Goal: Download file/media

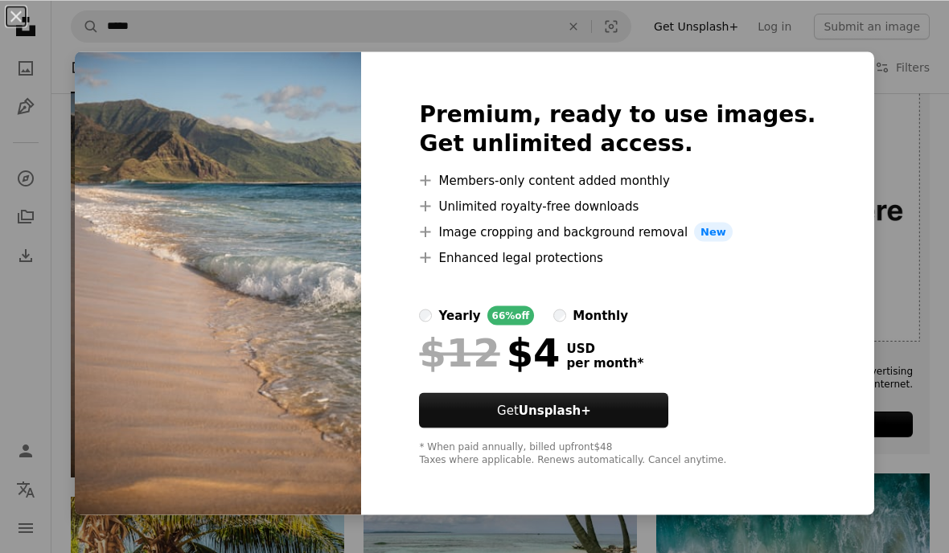
scroll to position [293, 0]
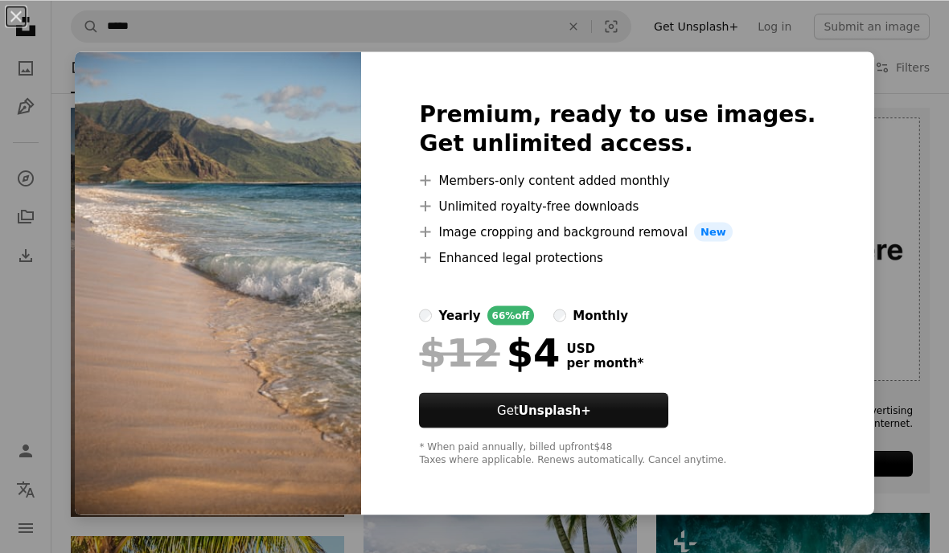
click at [861, 248] on div "An X shape Premium, ready to use images. Get unlimited access. A plus sign Memb…" at bounding box center [474, 276] width 949 height 553
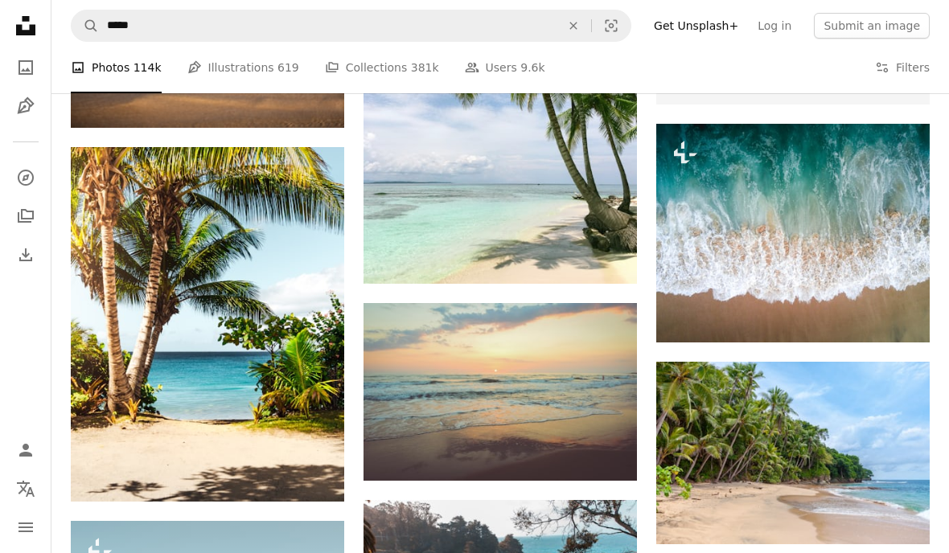
scroll to position [670, 0]
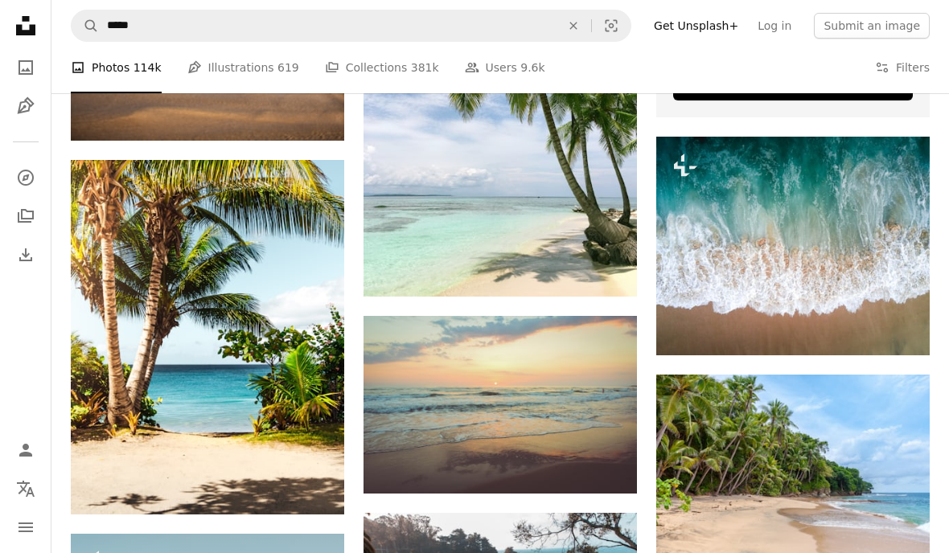
click at [613, 458] on link "Arrow pointing down" at bounding box center [605, 465] width 32 height 26
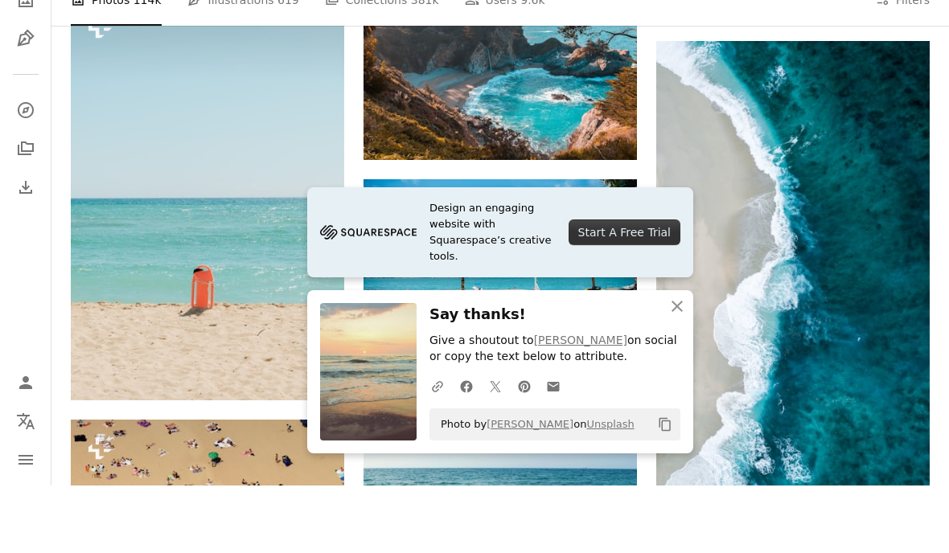
scroll to position [1163, 0]
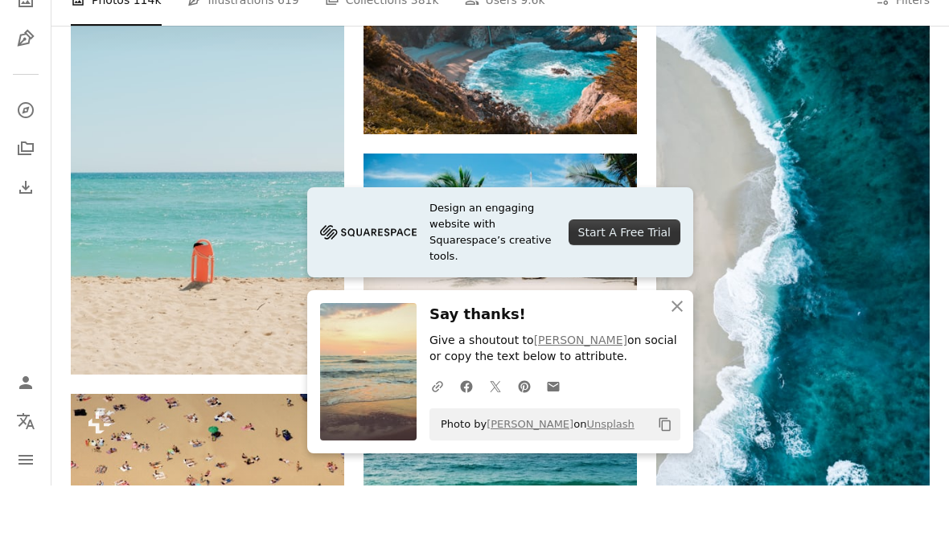
click at [674, 373] on icon "An X shape" at bounding box center [676, 373] width 19 height 19
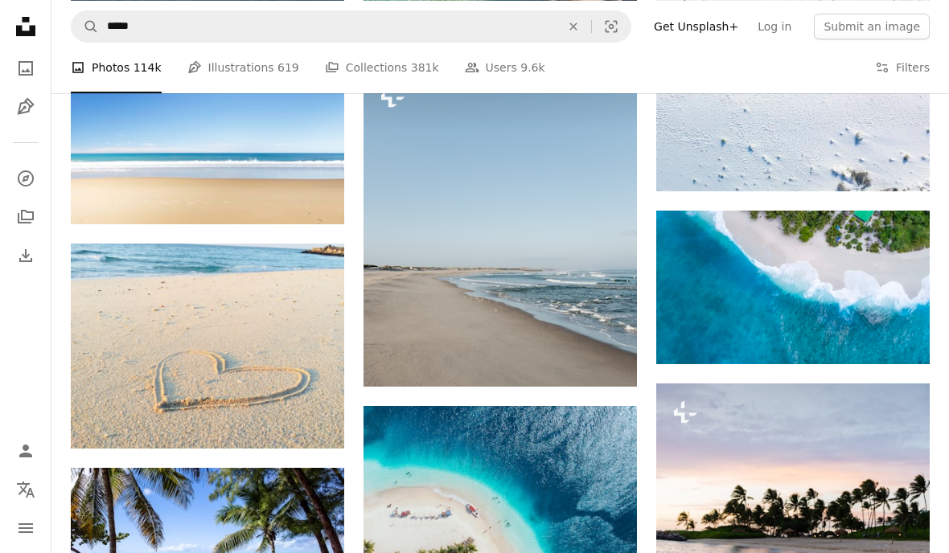
scroll to position [7439, 0]
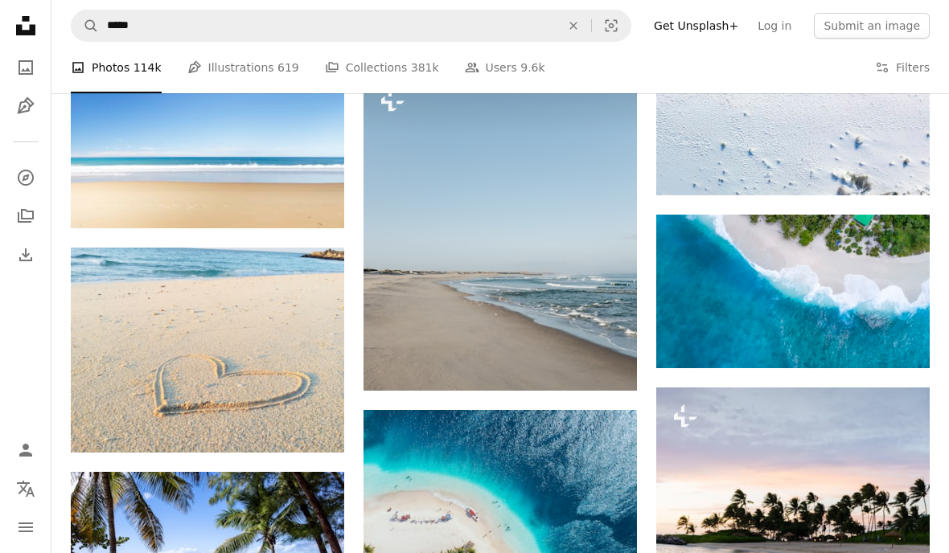
click at [576, 25] on icon "Find visuals sitewide" at bounding box center [572, 25] width 7 height 7
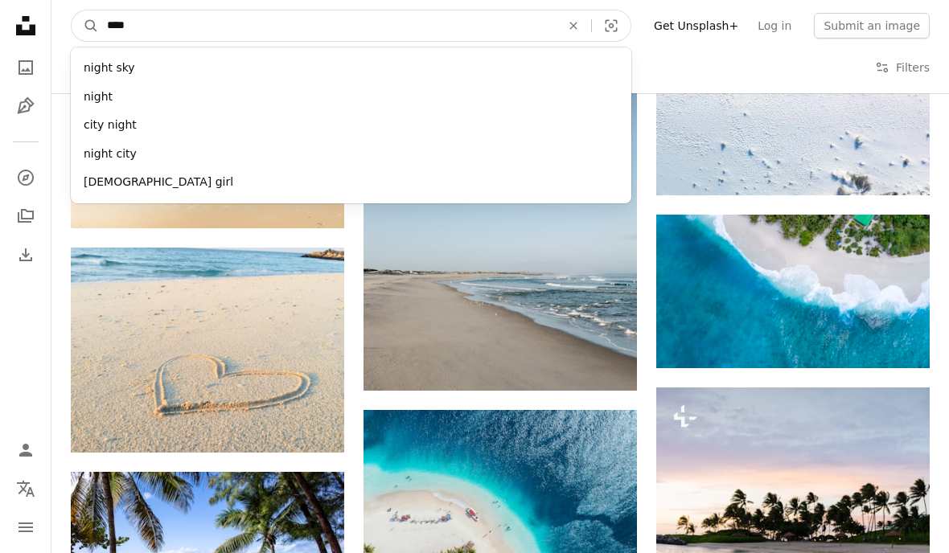
type input "*****"
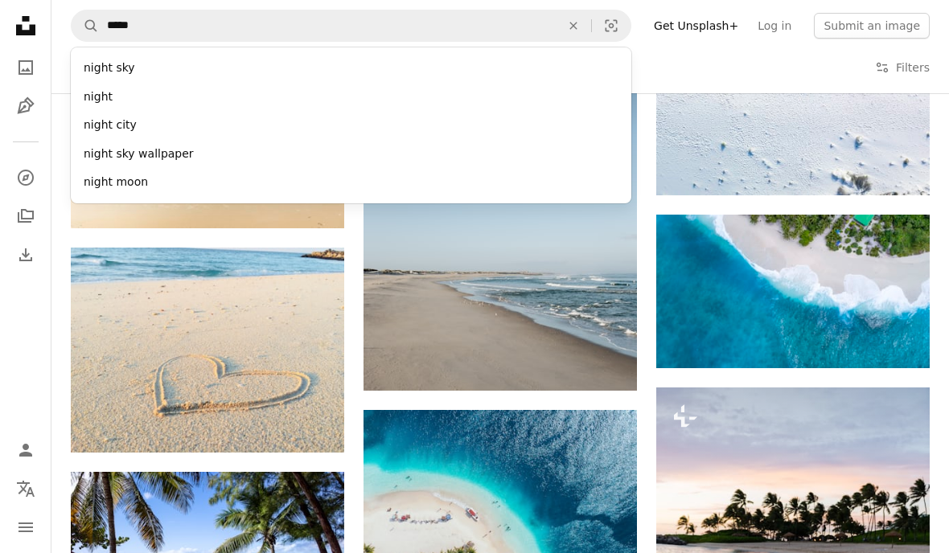
click at [152, 122] on div "night city" at bounding box center [351, 125] width 560 height 29
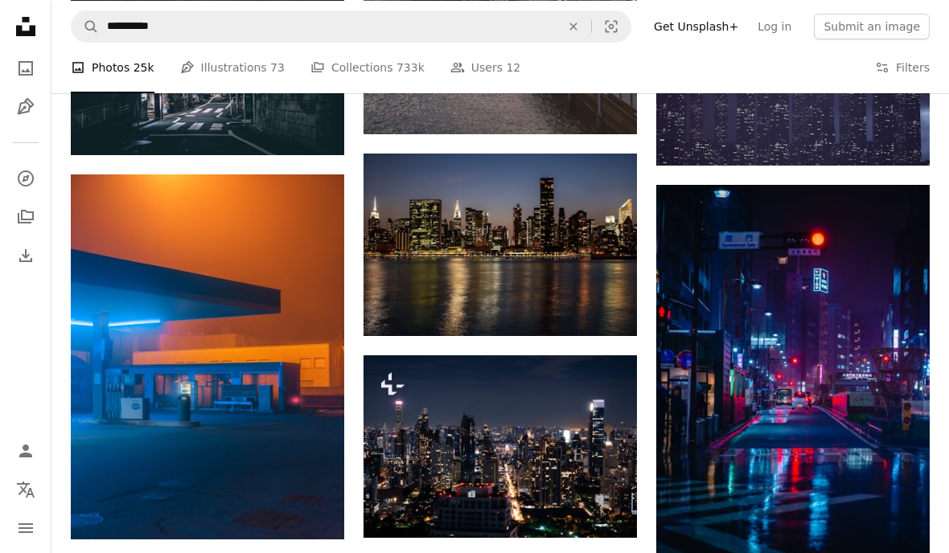
scroll to position [6028, 0]
